Goal: Find specific page/section: Locate item on page

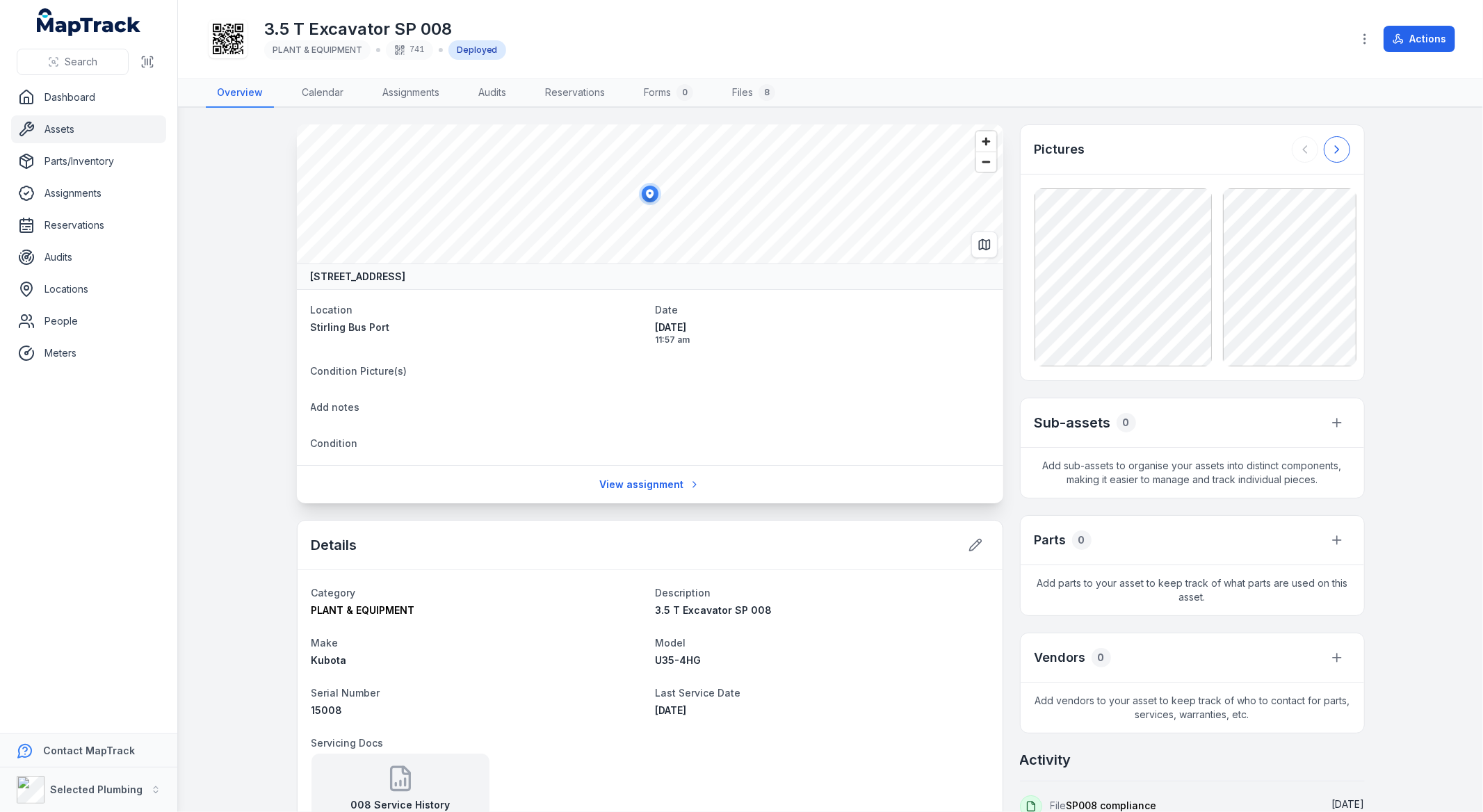
click at [1336, 150] on icon at bounding box center [1336, 149] width 14 height 14
click at [1336, 150] on div at bounding box center [1321, 149] width 58 height 26
